Goal: Task Accomplishment & Management: Manage account settings

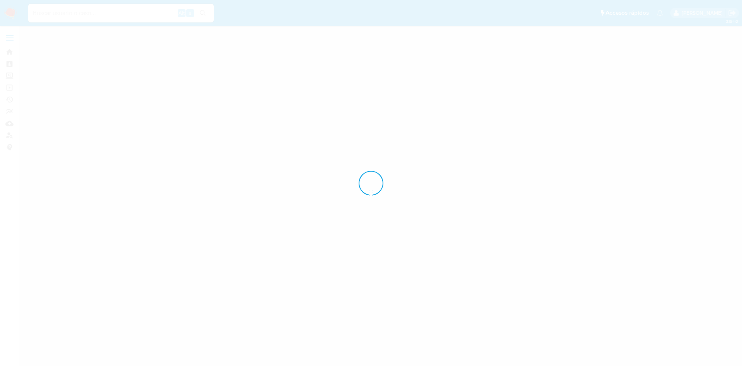
click at [441, 366] on div at bounding box center [371, 183] width 742 height 366
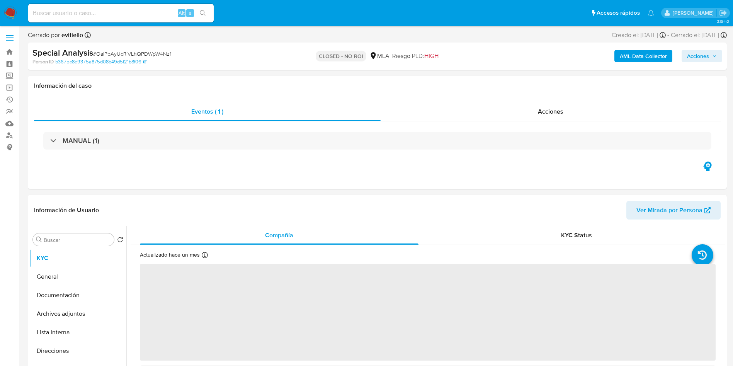
select select "10"
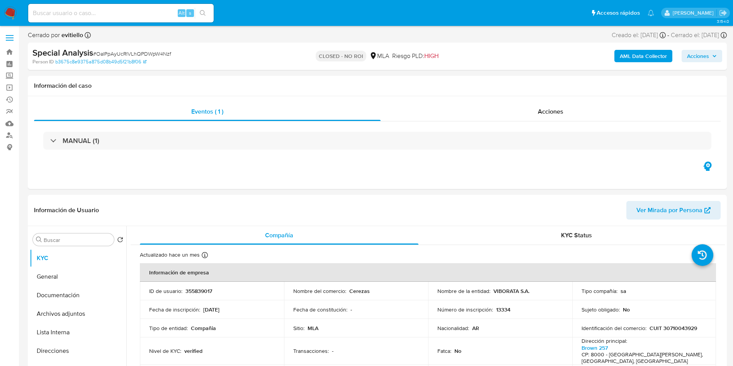
drag, startPoint x: 140, startPoint y: 17, endPoint x: 200, endPoint y: 16, distance: 59.9
click at [140, 16] on input at bounding box center [121, 13] width 186 height 10
paste input "juanpzingoni@gmail.com"
type input "juanpzingoni@gmail.com"
click at [205, 13] on icon "search-icon" at bounding box center [203, 13] width 6 height 6
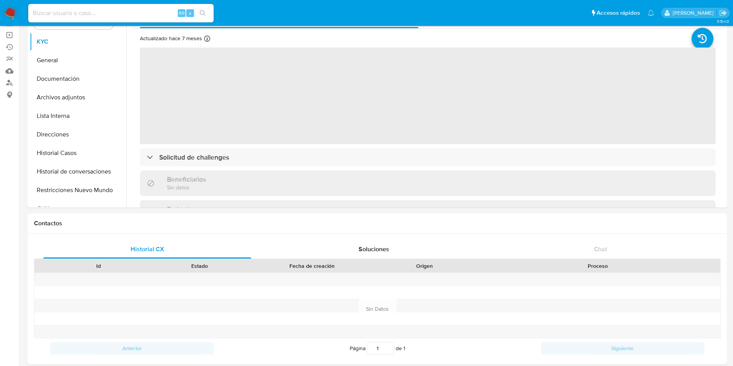
scroll to position [116, 0]
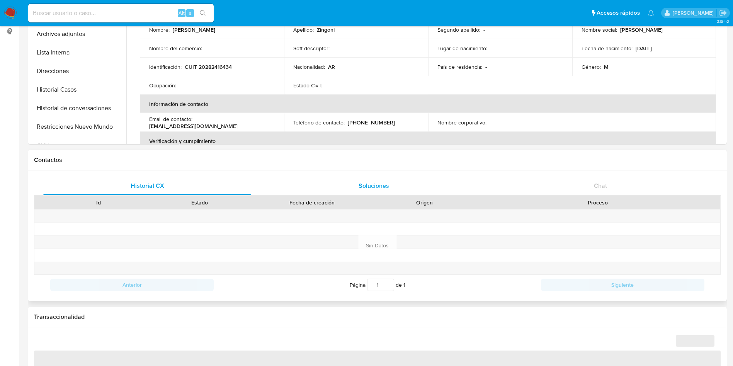
select select "10"
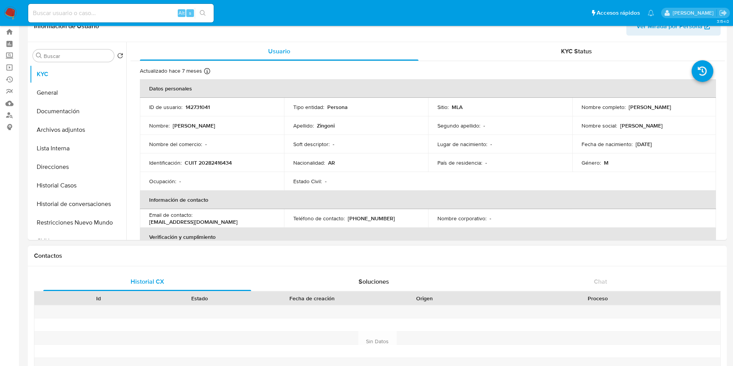
scroll to position [0, 0]
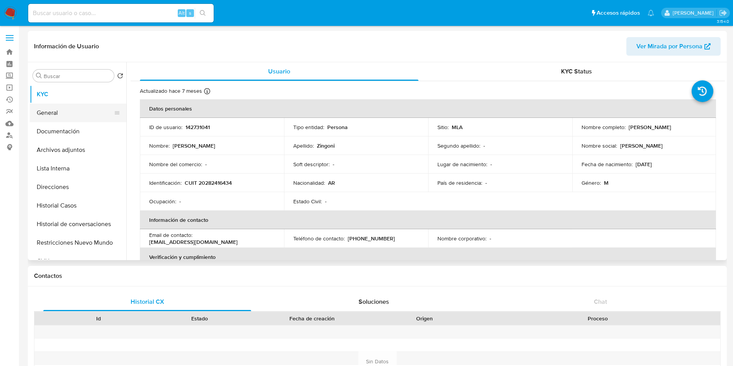
click at [105, 116] on button "General" at bounding box center [75, 113] width 90 height 19
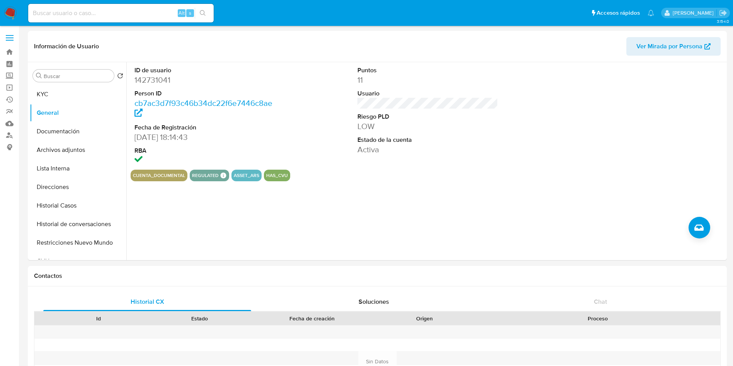
click at [123, 20] on div "Alt s" at bounding box center [121, 13] width 186 height 19
click at [132, 15] on input at bounding box center [121, 13] width 186 height 10
paste input "iS9AJb94BVWdaPPd9ki25Sjj"
type input "iS9AJb94BVWdaPPd9ki25Sjj"
click at [202, 19] on div "iS9AJb94BVWdaPPd9ki25Sjj Alt s" at bounding box center [121, 13] width 186 height 19
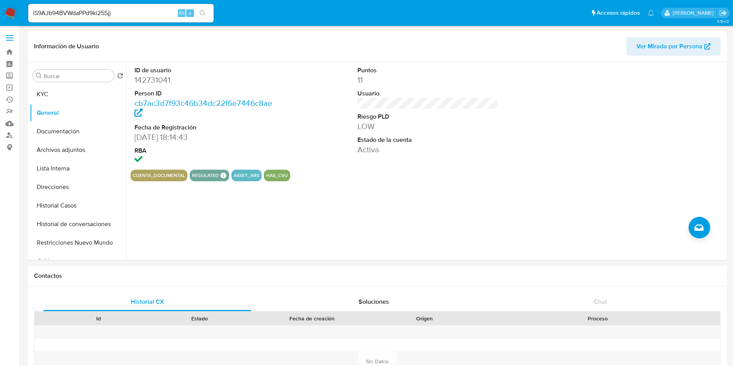
click at [201, 15] on icon "search-icon" at bounding box center [203, 13] width 6 height 6
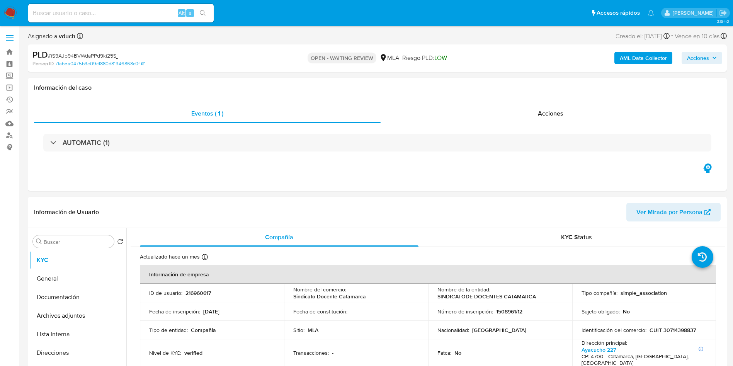
select select "10"
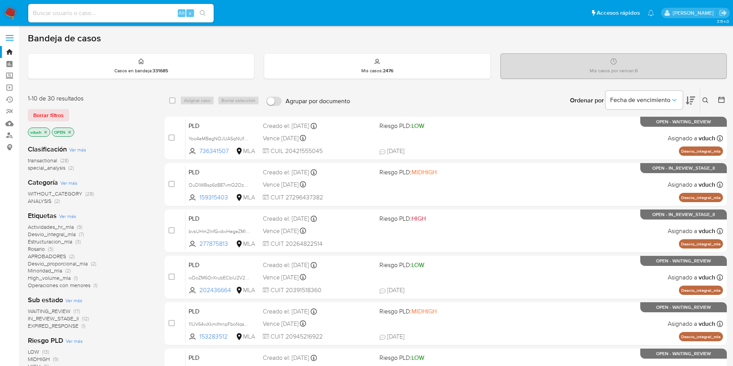
click at [710, 101] on button at bounding box center [707, 100] width 13 height 9
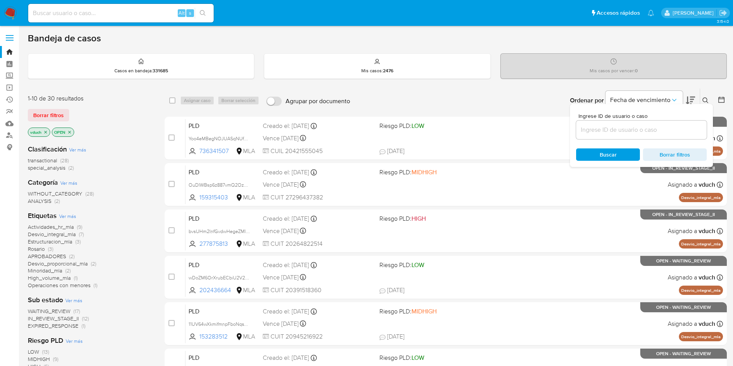
click at [621, 136] on div at bounding box center [641, 130] width 131 height 19
click at [623, 127] on input at bounding box center [641, 130] width 131 height 10
paste input "iS9AJb94BVWdaPPd9ki25Sjj"
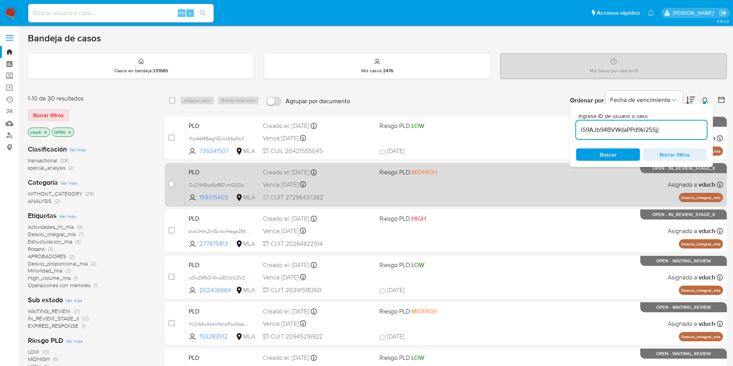
type input "iS9AJb94BVWdaPPd9ki25Sjj"
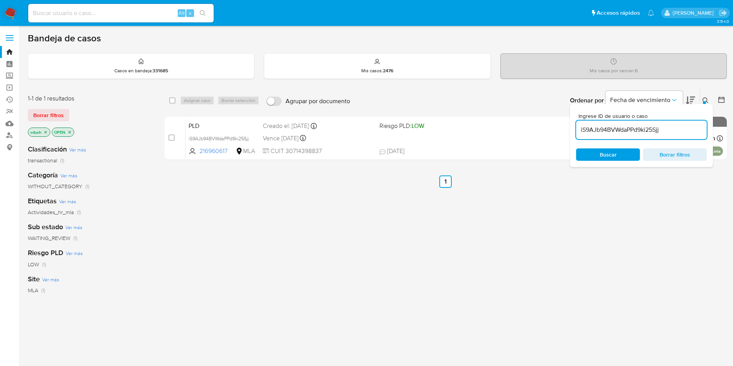
click at [167, 104] on div "select-all-cases-checkbox Asignar caso Borrar selección Agrupar por documento O…" at bounding box center [446, 101] width 563 height 24
click at [171, 102] on input "checkbox" at bounding box center [172, 100] width 6 height 6
checkbox input "true"
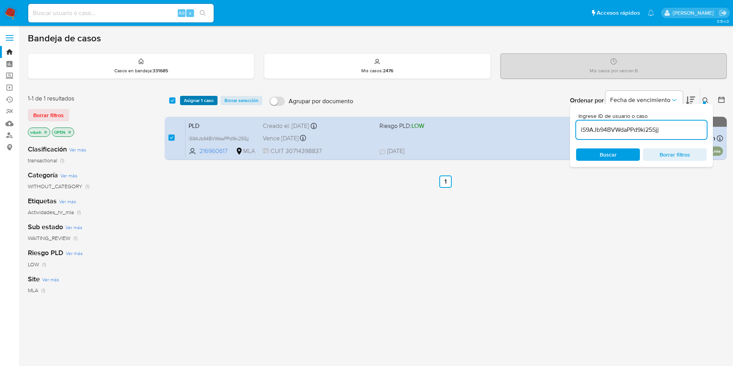
click at [187, 97] on span "Asignar 1 caso" at bounding box center [199, 101] width 30 height 8
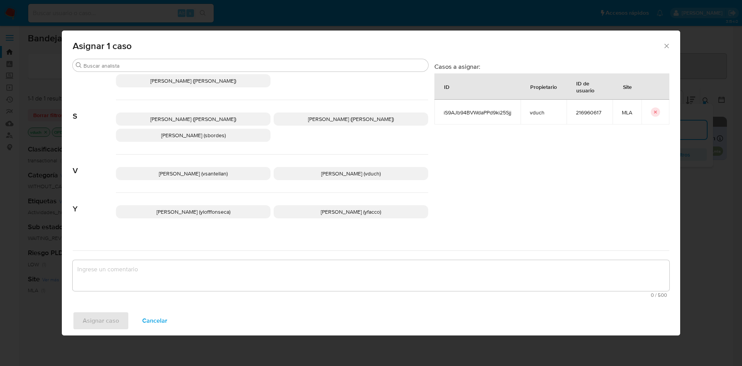
scroll to position [691, 0]
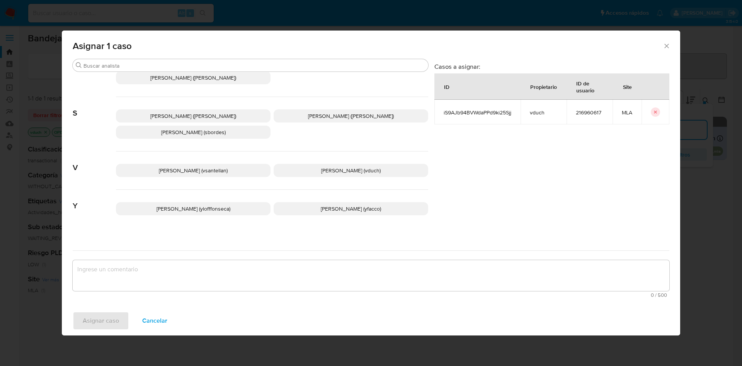
drag, startPoint x: 371, startPoint y: 161, endPoint x: 370, endPoint y: 168, distance: 6.6
click at [372, 164] on p "Valeria Duch (vduch)" at bounding box center [351, 170] width 155 height 13
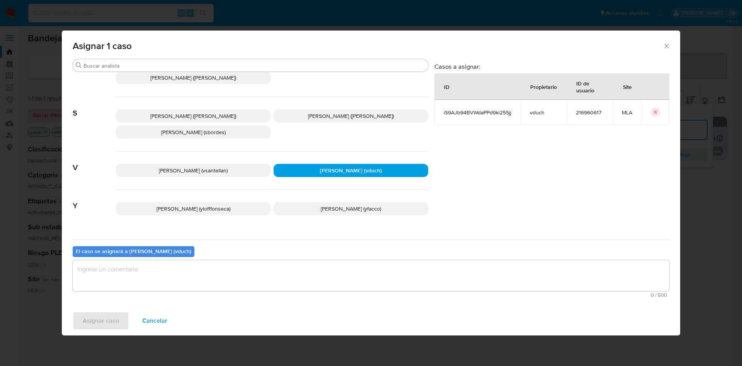
click at [370, 269] on textarea "assign-modal" at bounding box center [371, 275] width 597 height 31
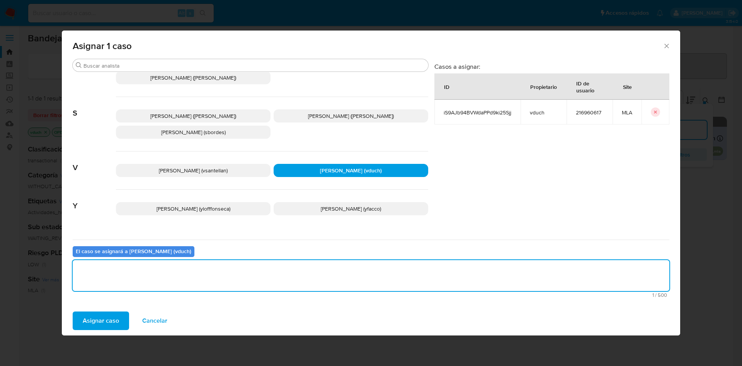
click at [102, 322] on span "Asignar caso" at bounding box center [101, 320] width 36 height 17
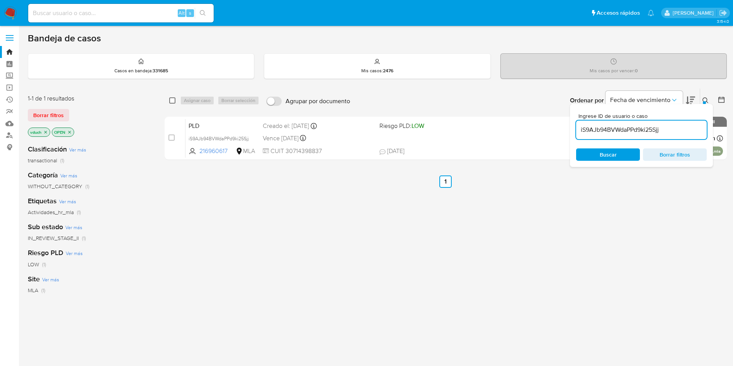
click at [172, 102] on input "checkbox" at bounding box center [172, 100] width 6 height 6
checkbox input "true"
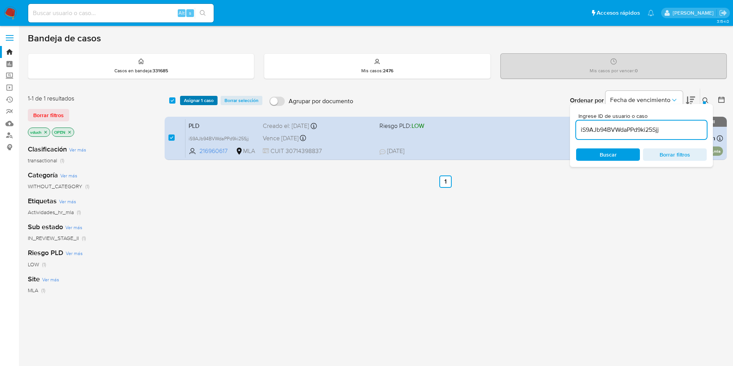
click at [186, 102] on span "Asignar 1 caso" at bounding box center [199, 101] width 30 height 8
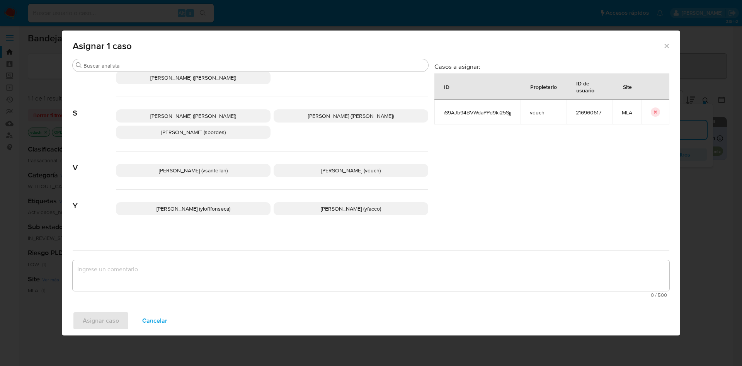
click at [310, 165] on p "Valeria Duch (vduch)" at bounding box center [351, 170] width 155 height 13
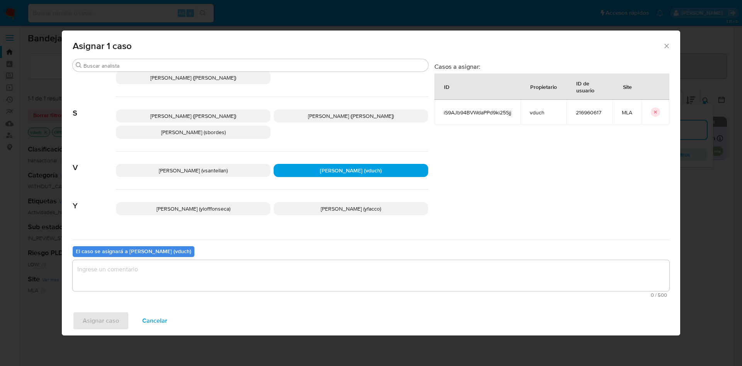
click at [324, 291] on div "0 / 500 500 caracteres restantes" at bounding box center [371, 279] width 597 height 38
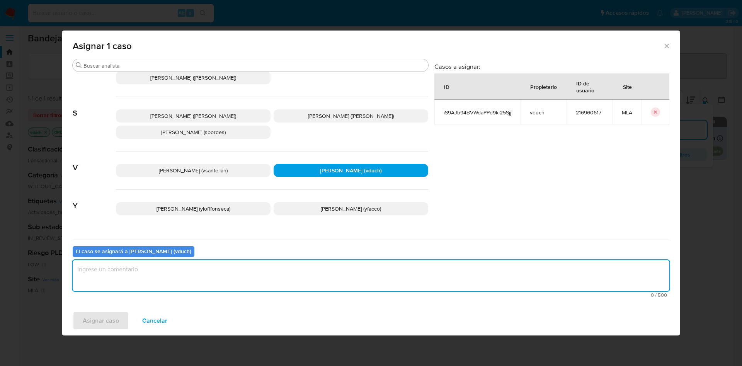
click at [324, 287] on textarea "assign-modal" at bounding box center [371, 275] width 597 height 31
click at [97, 316] on span "Asignar caso" at bounding box center [101, 320] width 36 height 17
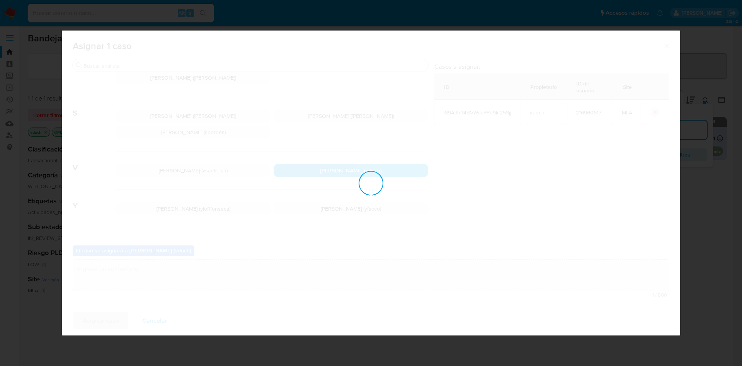
checkbox input "false"
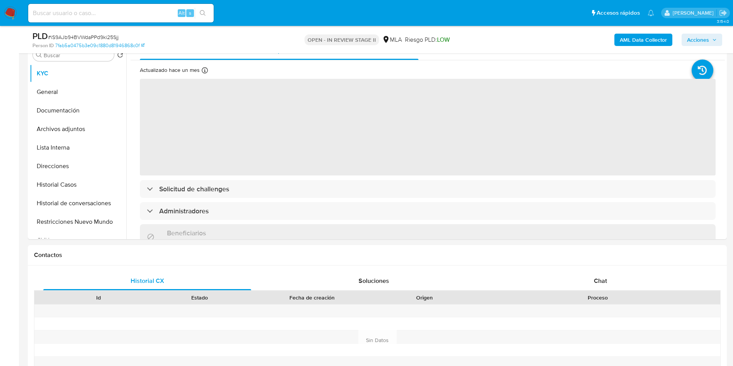
scroll to position [348, 0]
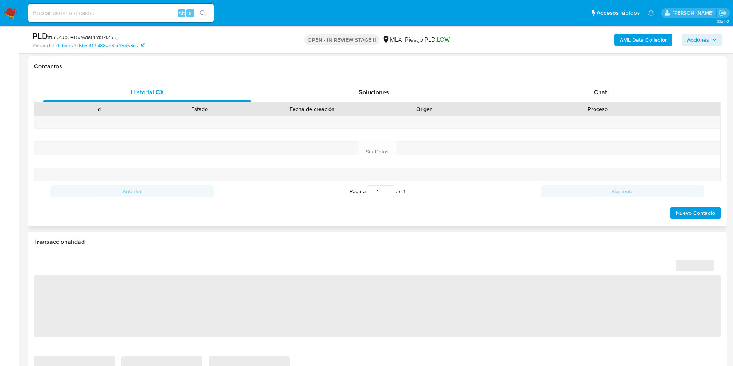
click at [604, 82] on div "Historial CX Soluciones Chat Id Estado Fecha de creación Origen Proceso Anterio…" at bounding box center [377, 151] width 699 height 149
click at [596, 91] on span "Chat" at bounding box center [600, 92] width 13 height 9
select select "10"
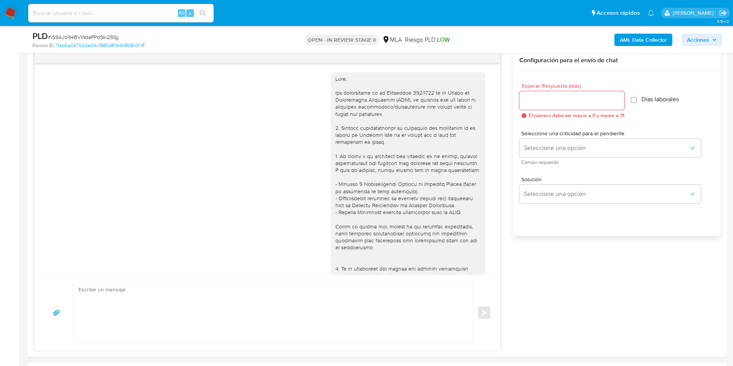
scroll to position [609, 0]
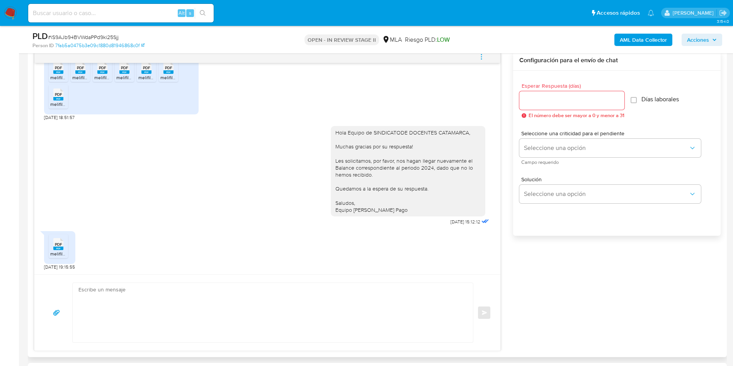
click at [60, 246] on span "PDF" at bounding box center [58, 244] width 7 height 5
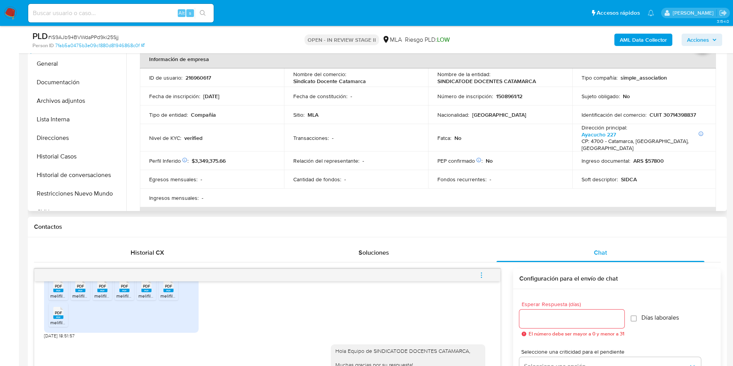
scroll to position [58, 0]
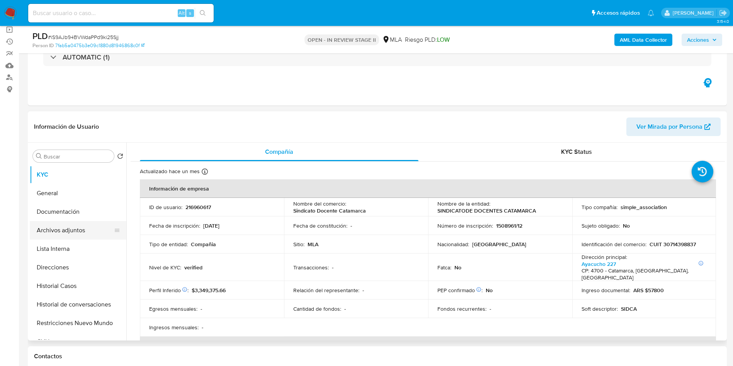
click at [53, 236] on button "Archivos adjuntos" at bounding box center [75, 230] width 90 height 19
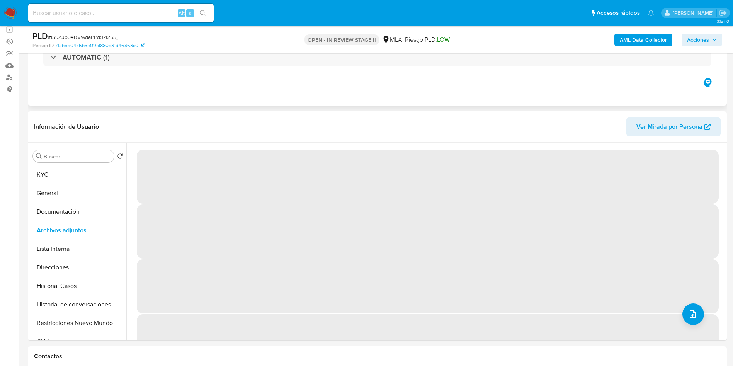
scroll to position [116, 0]
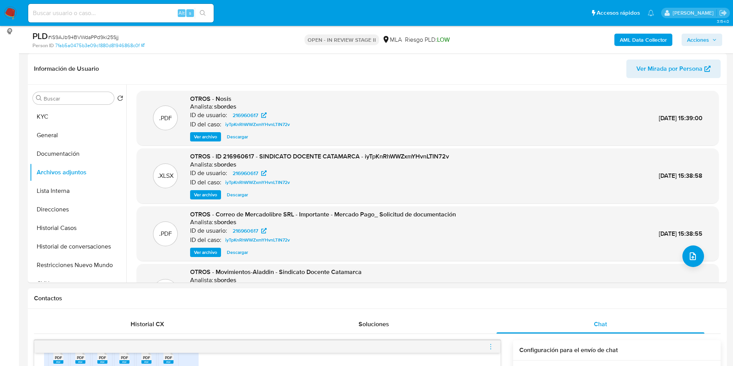
click at [633, 45] on b "AML Data Collector" at bounding box center [643, 40] width 47 height 12
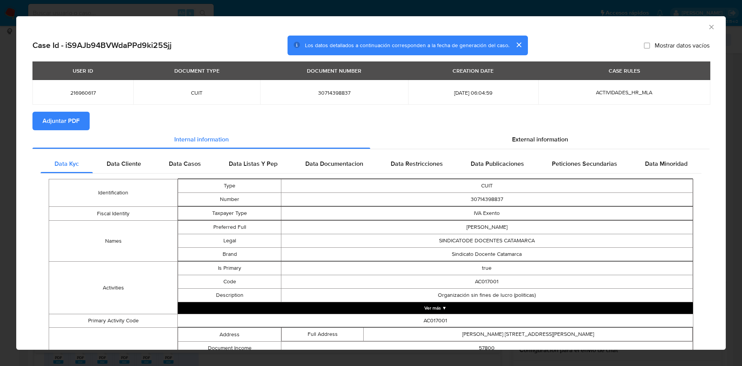
click at [75, 120] on span "Adjuntar PDF" at bounding box center [61, 121] width 37 height 17
click at [708, 27] on icon "Cerrar ventana" at bounding box center [712, 27] width 8 height 8
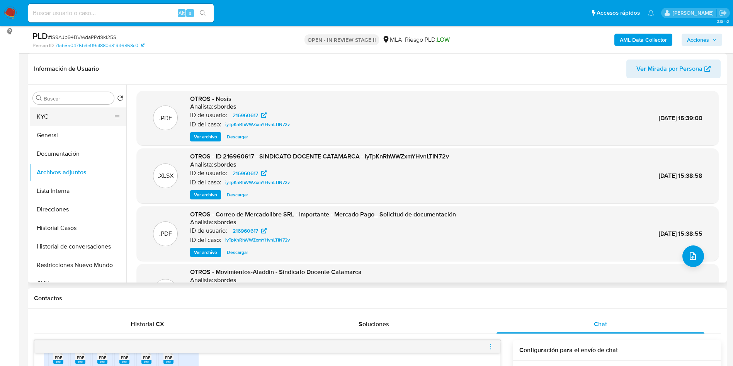
click at [100, 124] on button "KYC" at bounding box center [75, 116] width 90 height 19
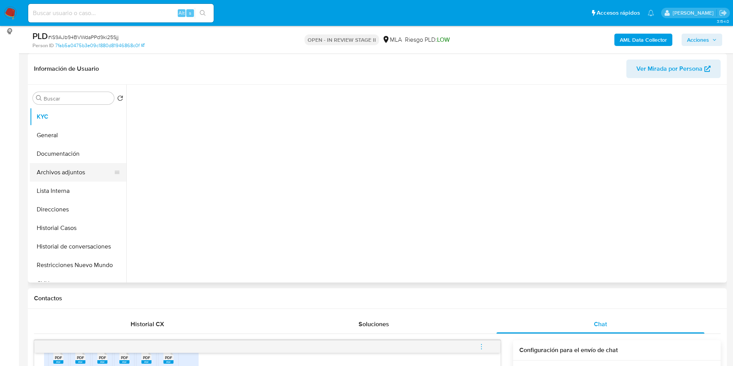
click at [87, 171] on button "Archivos adjuntos" at bounding box center [75, 172] width 90 height 19
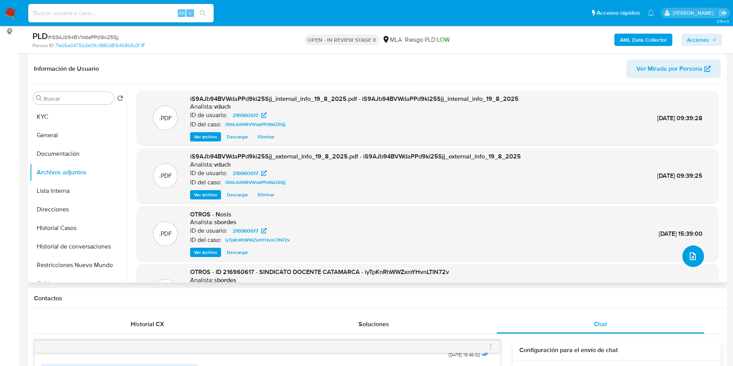
click at [694, 255] on icon "upload-file" at bounding box center [693, 256] width 9 height 9
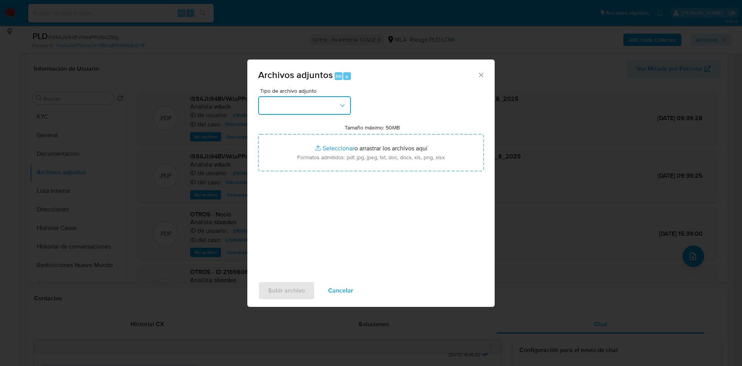
click at [305, 102] on button "button" at bounding box center [304, 105] width 93 height 19
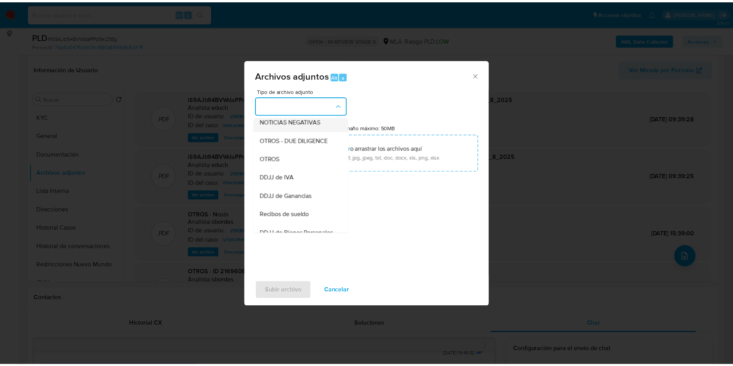
scroll to position [0, 0]
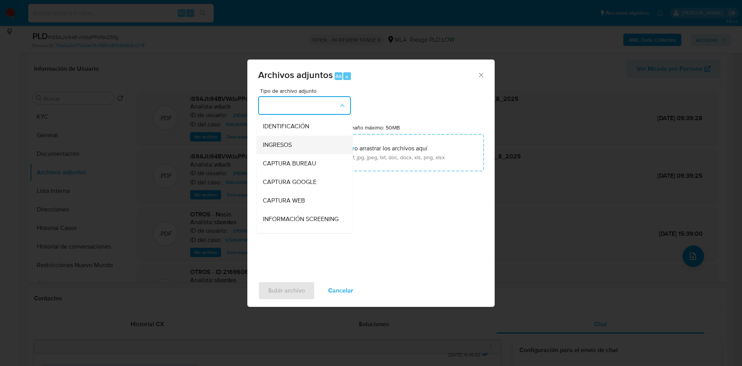
click at [297, 144] on div "INGRESOS" at bounding box center [302, 145] width 79 height 19
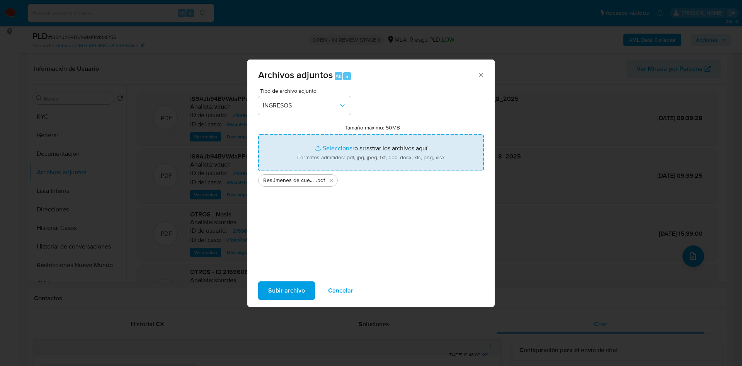
type input "C:\fakepath\Balance 2024.pdf"
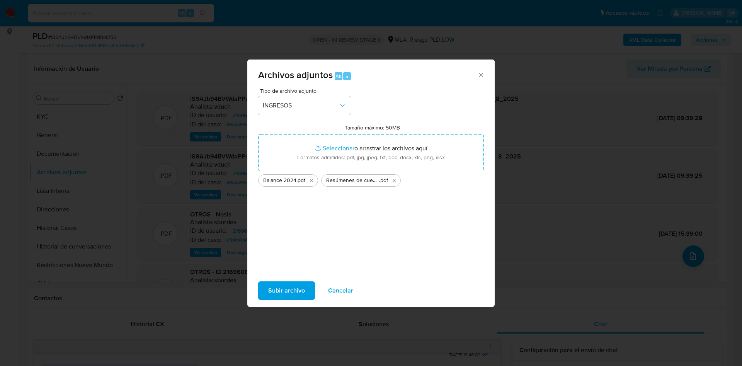
click at [290, 291] on span "Subir archivo" at bounding box center [286, 290] width 37 height 17
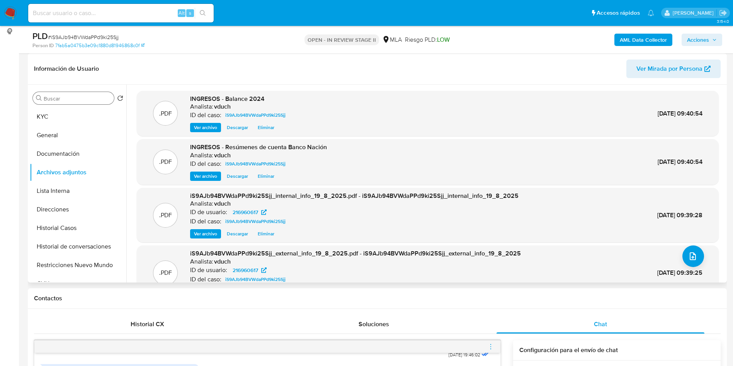
click at [75, 104] on div "Buscar Volver al orden por defecto KYC General Documentación Archivos adjuntos …" at bounding box center [78, 184] width 97 height 197
click at [75, 116] on button "KYC" at bounding box center [75, 116] width 90 height 19
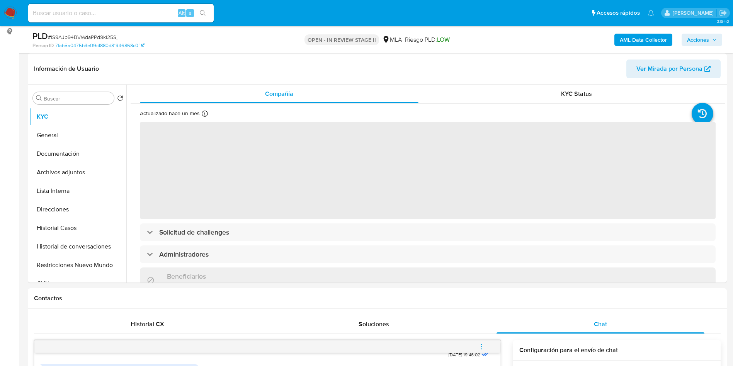
click at [65, 161] on button "Documentación" at bounding box center [75, 154] width 90 height 19
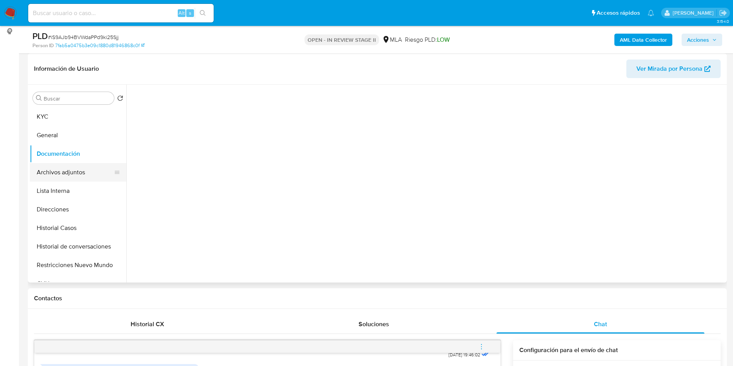
click at [65, 170] on button "Archivos adjuntos" at bounding box center [75, 172] width 90 height 19
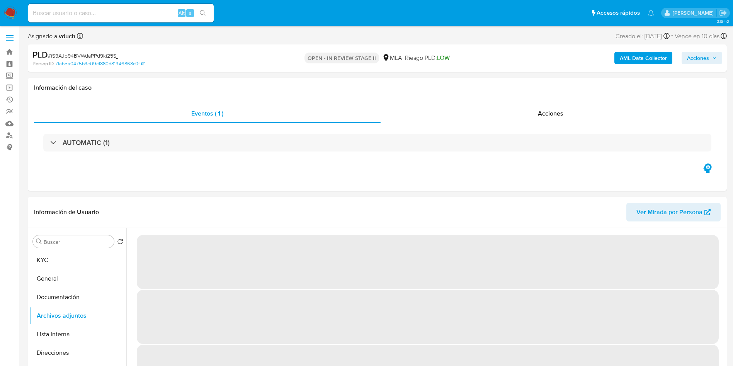
scroll to position [58, 0]
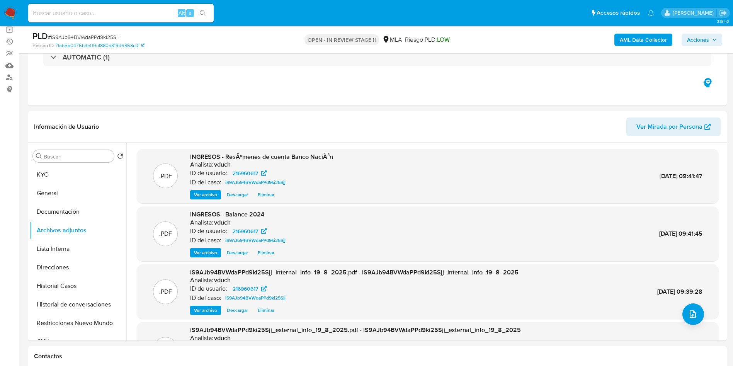
click at [105, 38] on span "# iS9AJb94BVWdaPPd9ki25Sjj" at bounding box center [83, 37] width 71 height 8
click at [104, 37] on span "# iS9AJb94BVWdaPPd9ki25Sjj" at bounding box center [83, 37] width 71 height 8
copy span "iS9AJb94BVWdaPPd9ki25Sjj"
click at [94, 176] on button "KYC" at bounding box center [75, 174] width 90 height 19
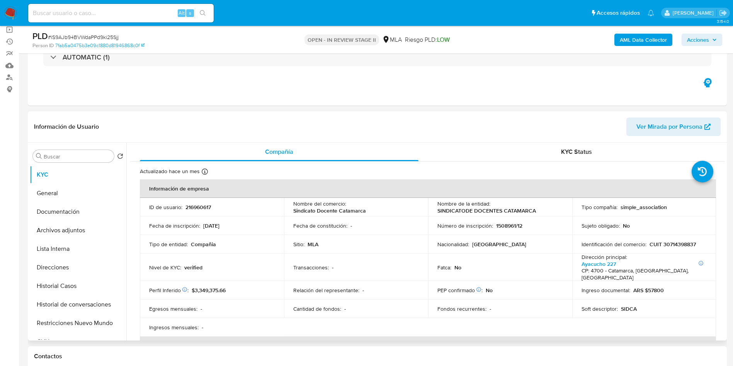
click at [188, 205] on p "216960617" at bounding box center [199, 207] width 26 height 7
copy p "216960617"
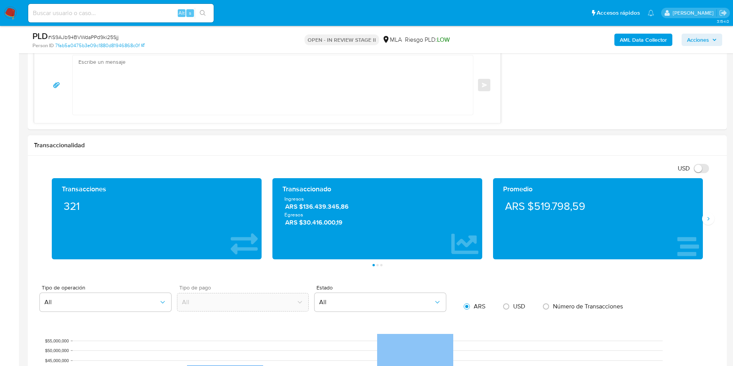
scroll to position [638, 0]
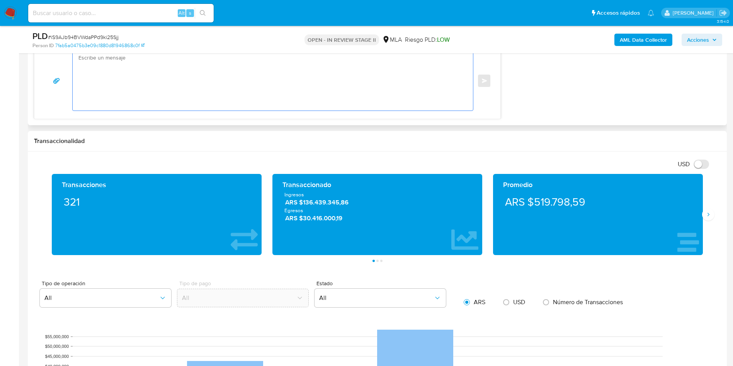
paste textarea "Hola, ¡Muchas gracias por tu respuesta! Confirmamos la recepción de la document…"
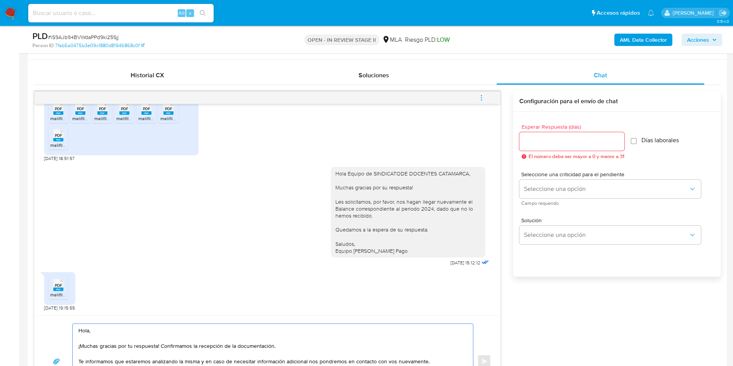
scroll to position [348, 0]
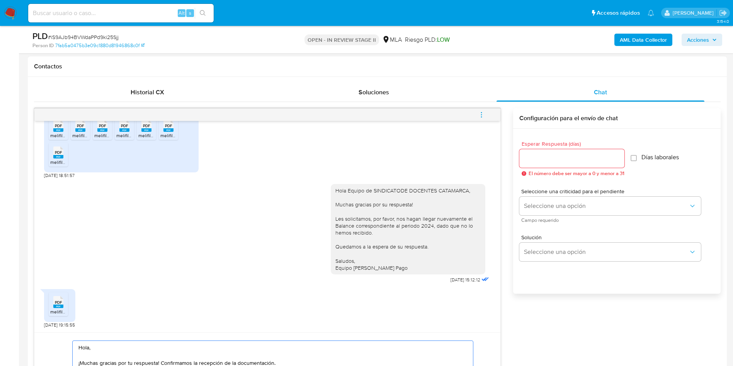
type textarea "Hola, ¡Muchas gracias por tu respuesta! Confirmamos la recepción de la document…"
click at [566, 162] on input "Esperar Respuesta (días)" at bounding box center [572, 158] width 105 height 10
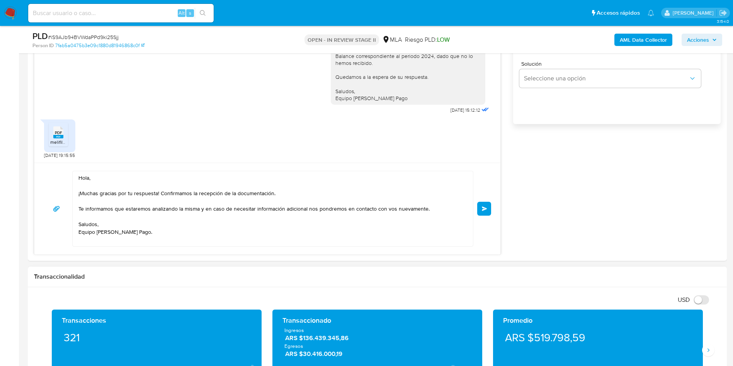
scroll to position [522, 0]
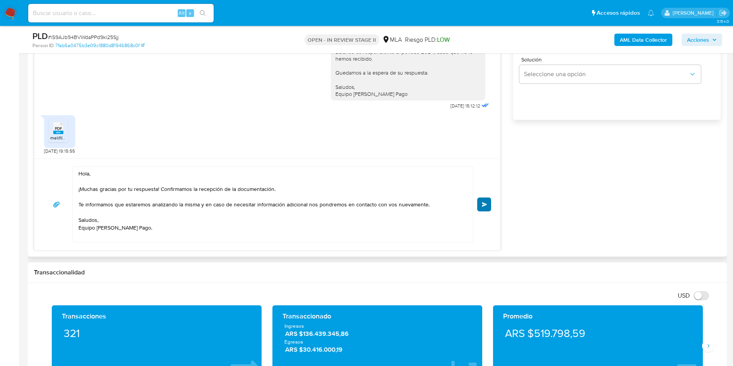
type input "0"
click at [479, 203] on button "Enviar" at bounding box center [484, 205] width 14 height 14
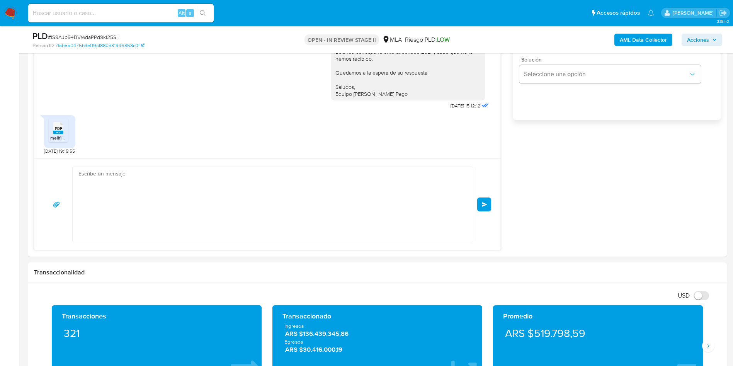
scroll to position [709, 0]
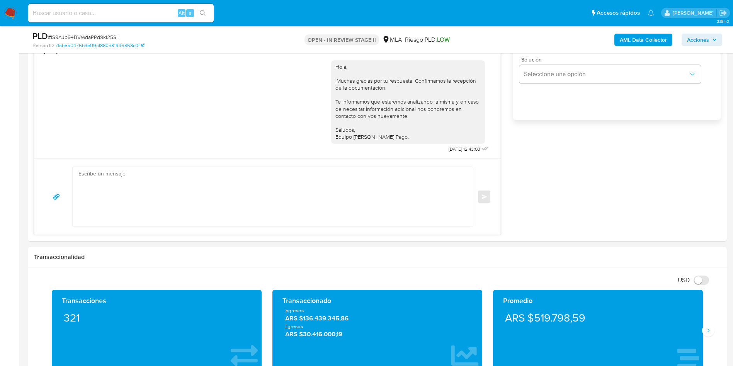
click at [98, 37] on span "# iS9AJb94BVWdaPPd9ki25Sjj" at bounding box center [83, 37] width 71 height 8
click at [98, 36] on span "# iS9AJb94BVWdaPPd9ki25Sjj" at bounding box center [83, 37] width 71 height 8
copy span "iS9AJb94BVWdaPPd9ki25Sjj"
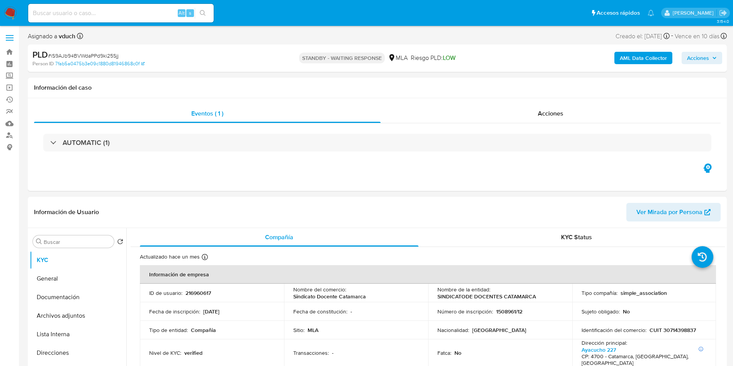
select select "10"
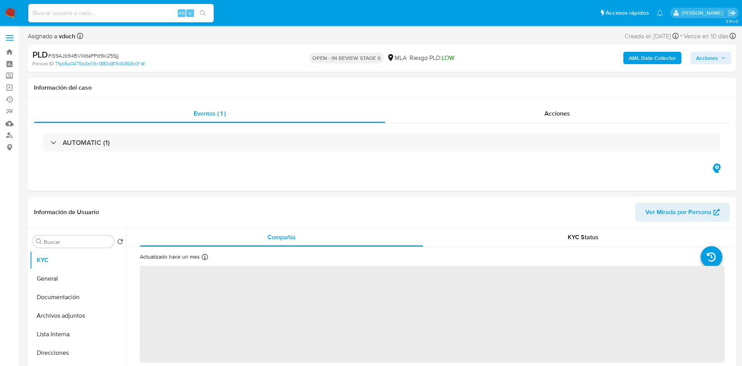
select select "10"
